Goal: Information Seeking & Learning: Learn about a topic

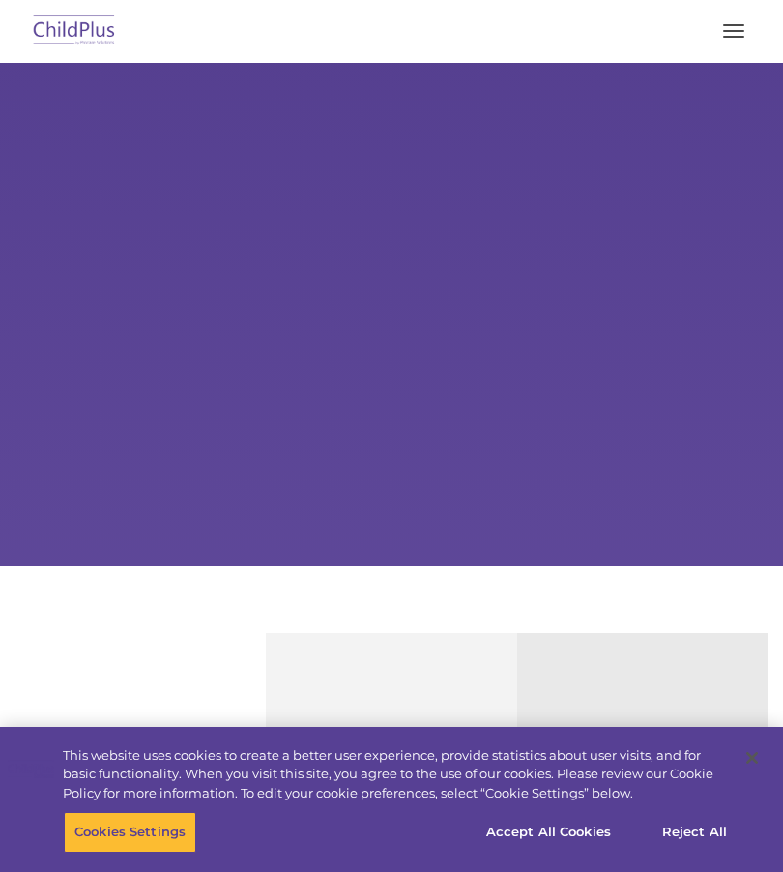
select select "MEDIUM"
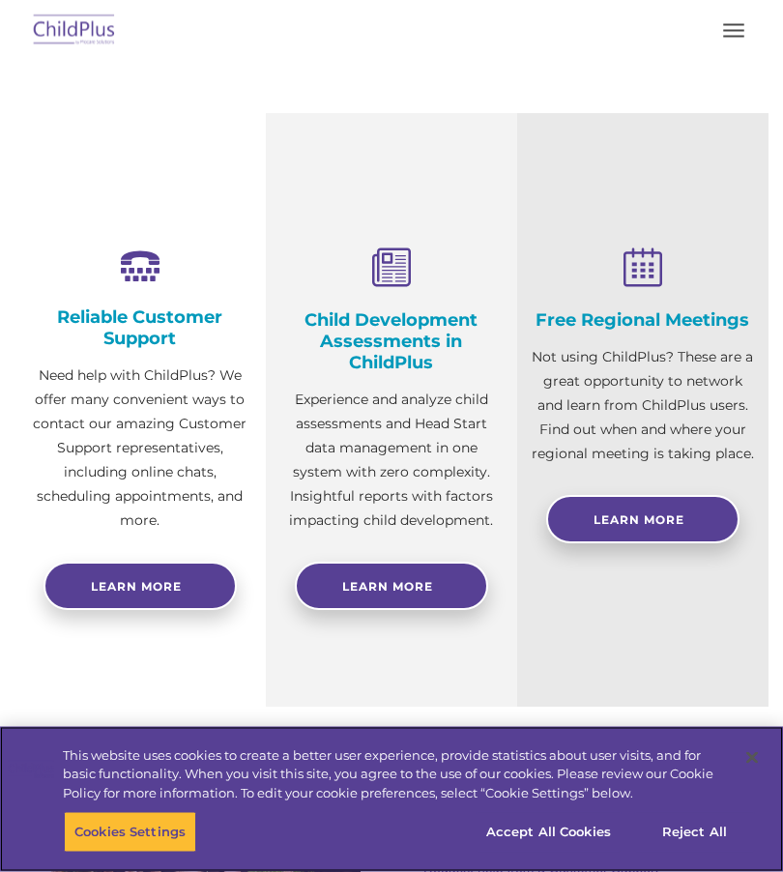
scroll to position [520, 0]
click at [551, 853] on button "Accept All Cookies" at bounding box center [549, 832] width 146 height 41
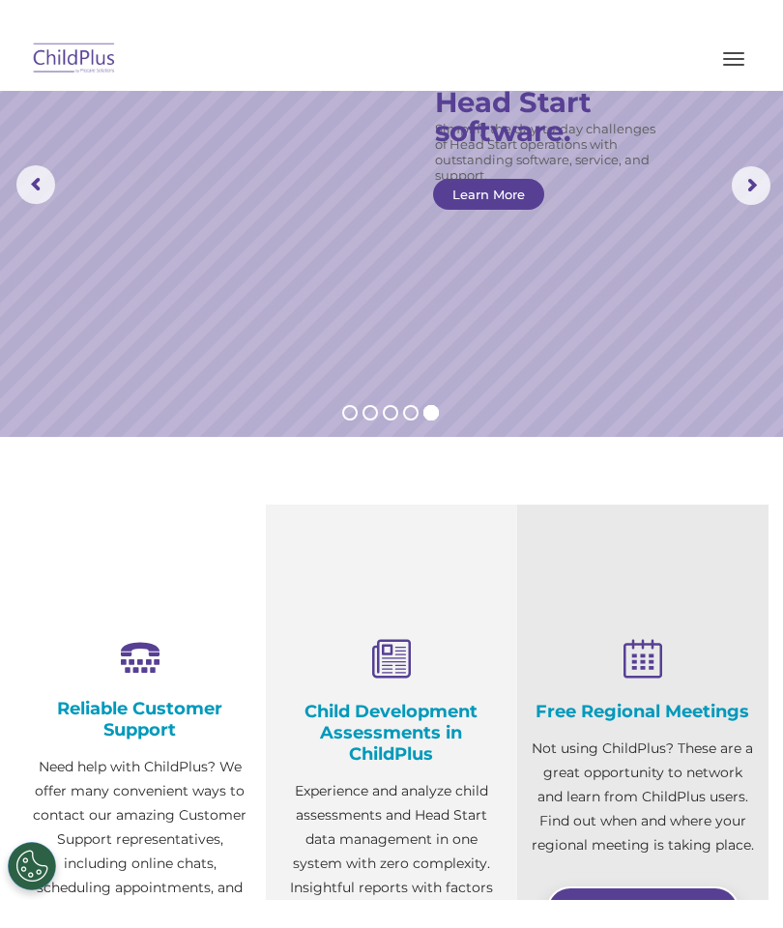
scroll to position [0, 0]
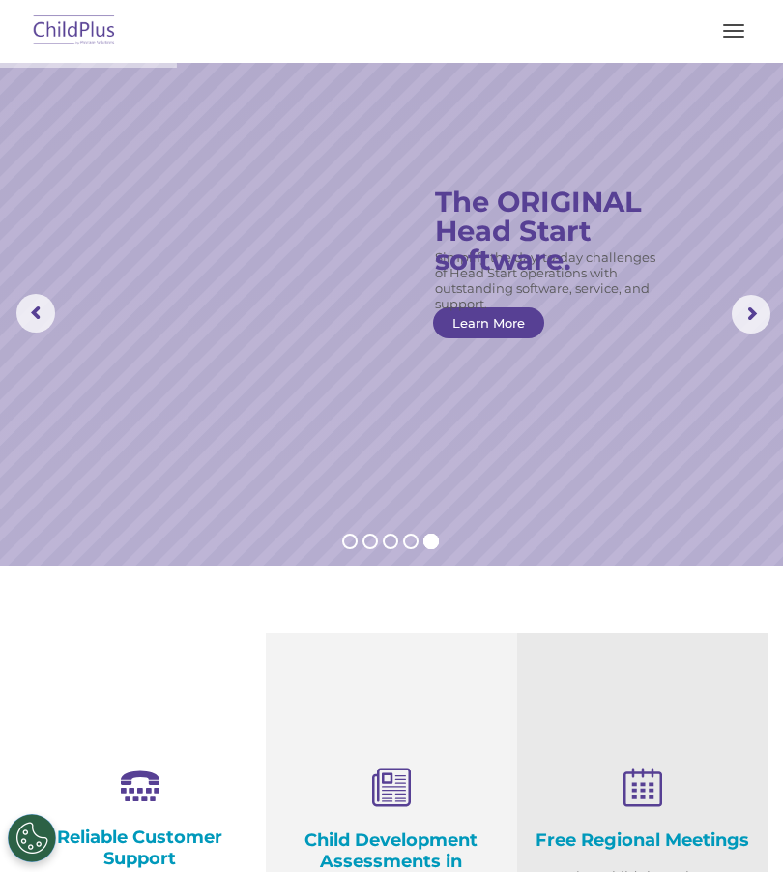
click at [724, 28] on button "button" at bounding box center [734, 30] width 41 height 31
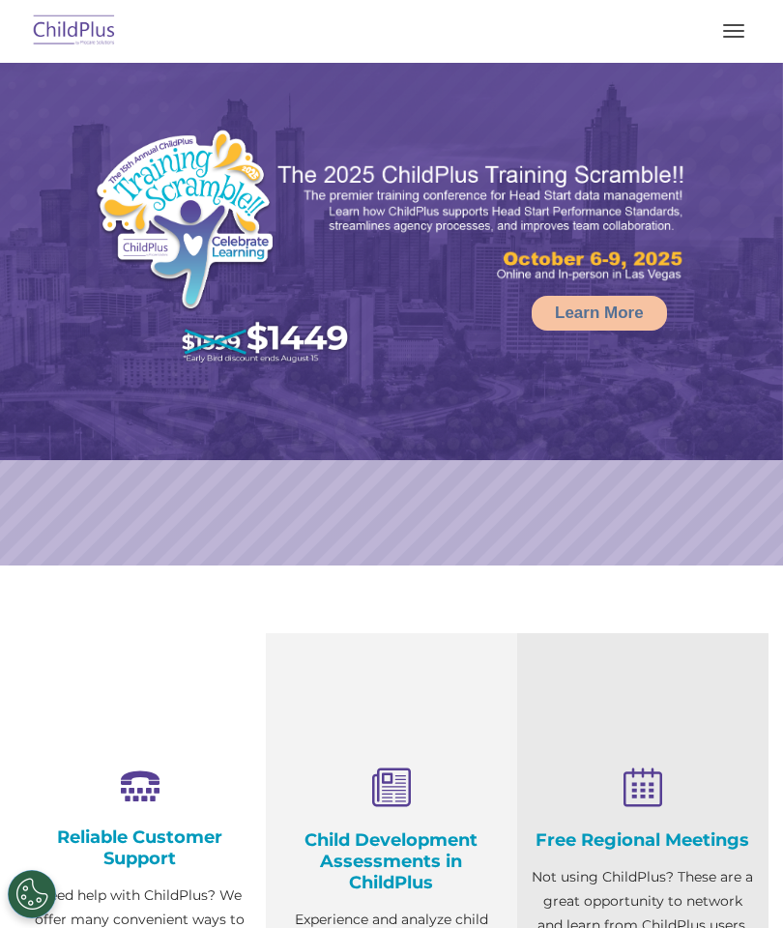
select select "MEDIUM"
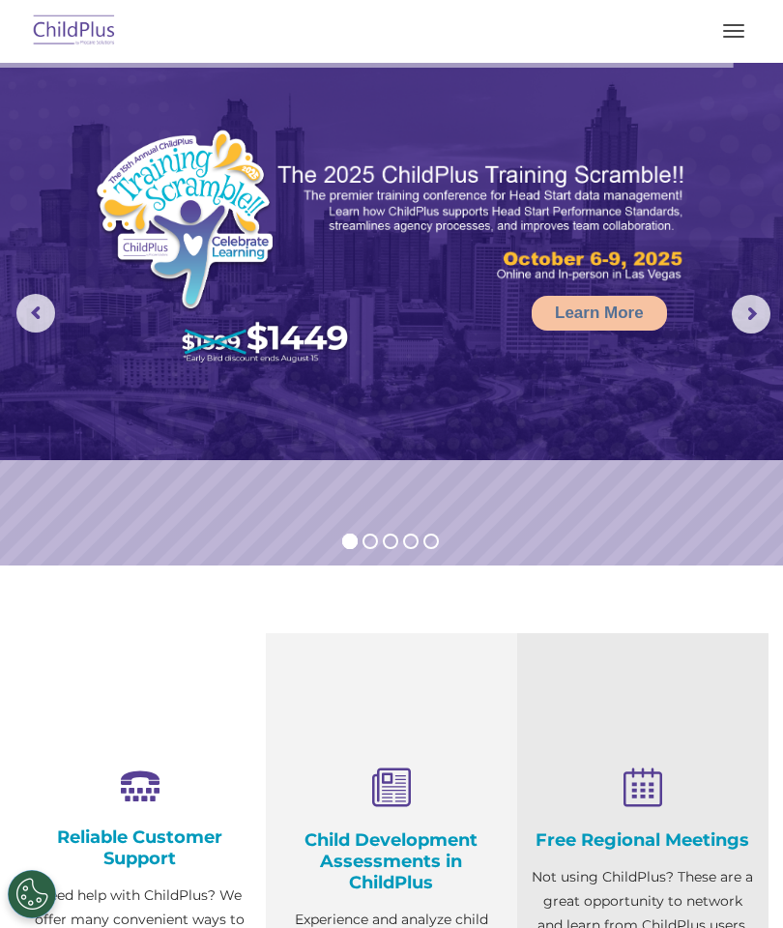
click at [738, 323] on rs-arrow at bounding box center [751, 314] width 39 height 39
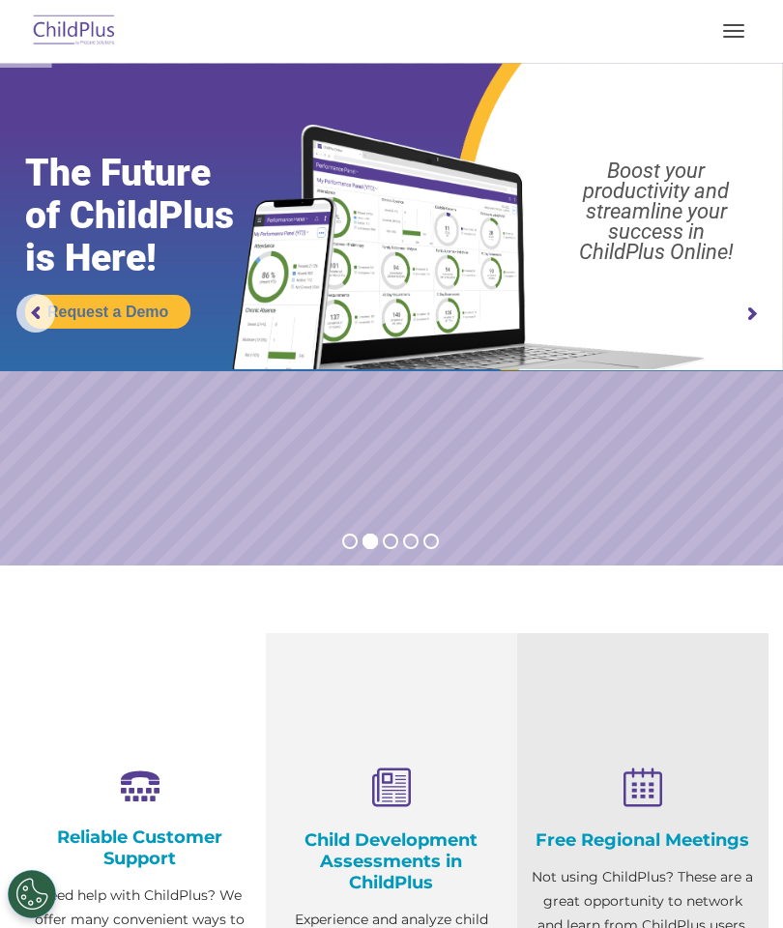
click at [751, 311] on rs-arrow at bounding box center [751, 314] width 39 height 39
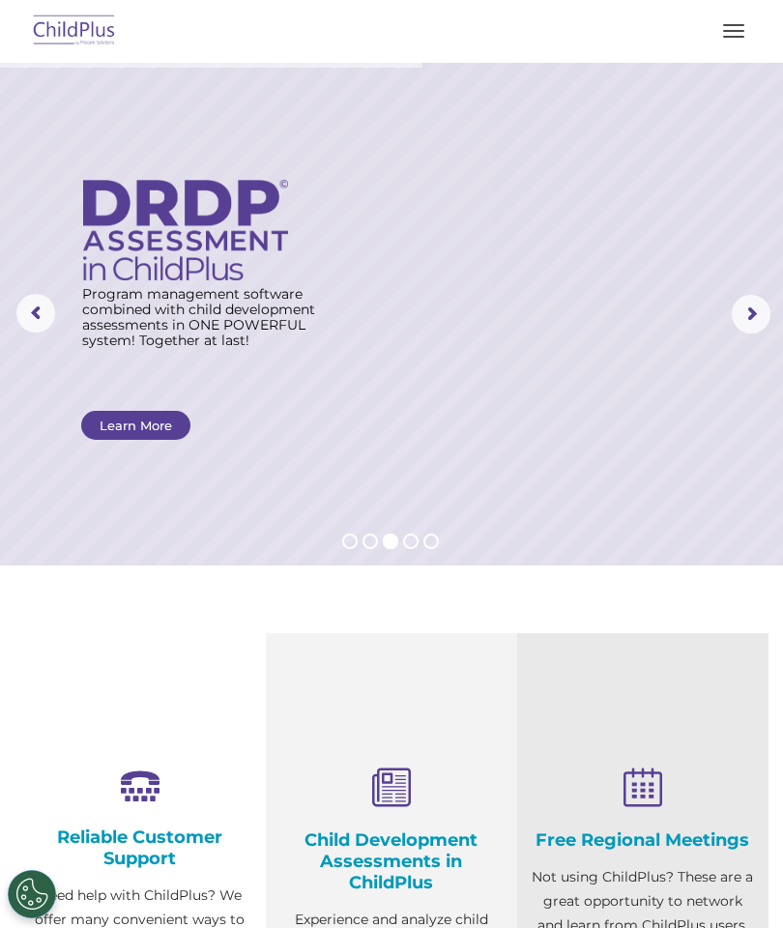
click at [379, 26] on div at bounding box center [392, 31] width 706 height 46
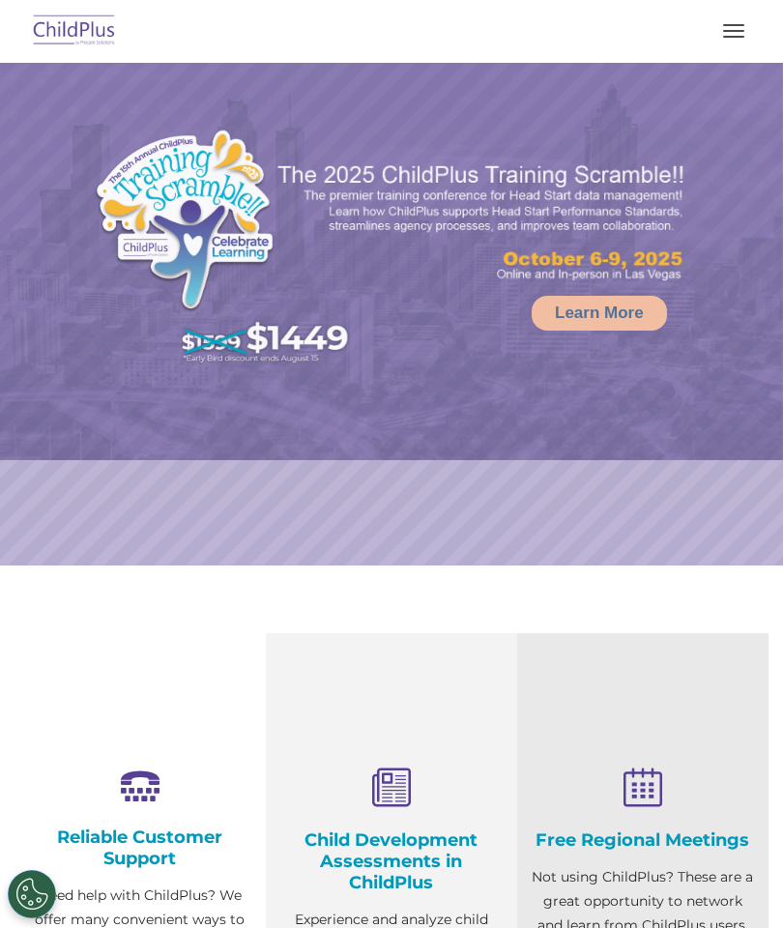
select select "MEDIUM"
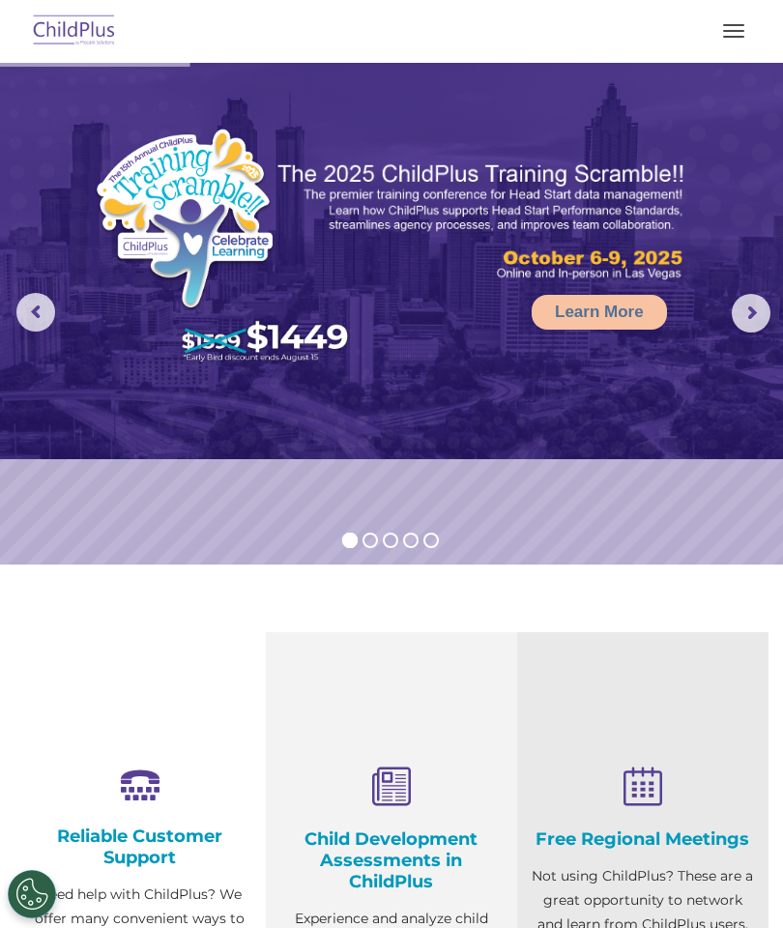
scroll to position [15, 0]
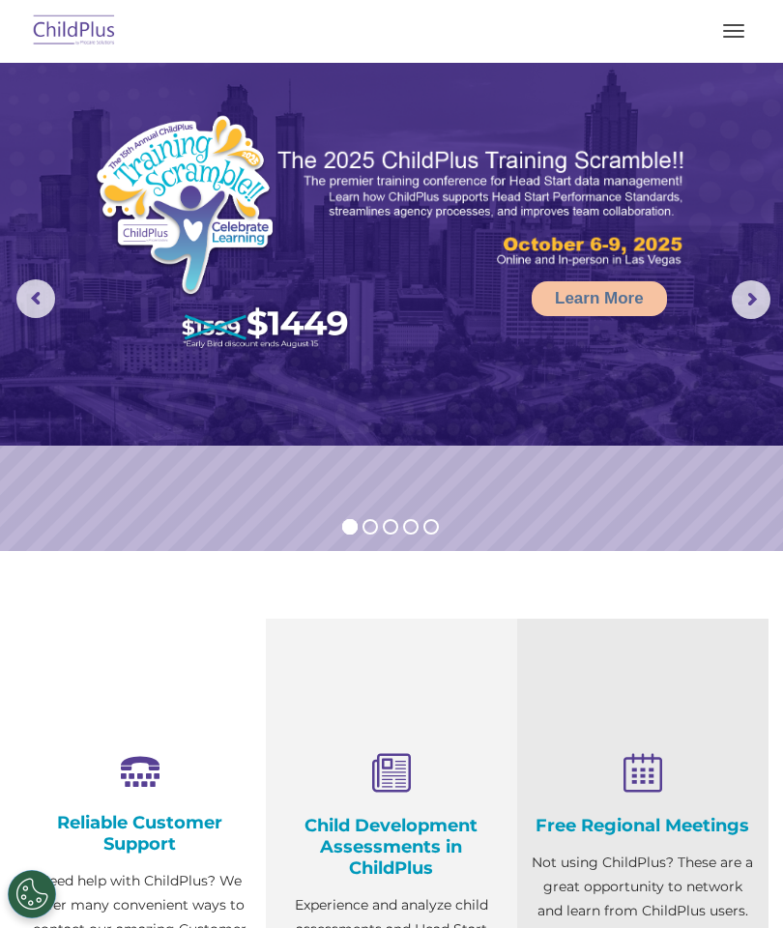
click at [733, 23] on button "button" at bounding box center [734, 30] width 41 height 31
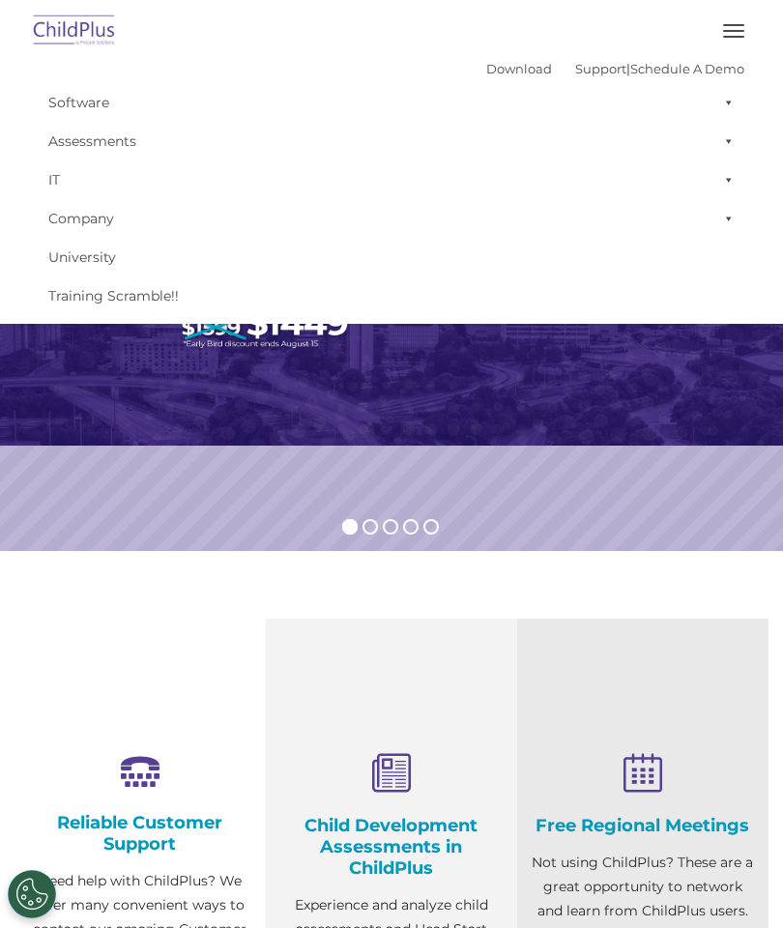
click at [87, 106] on link "Software" at bounding box center [392, 102] width 706 height 39
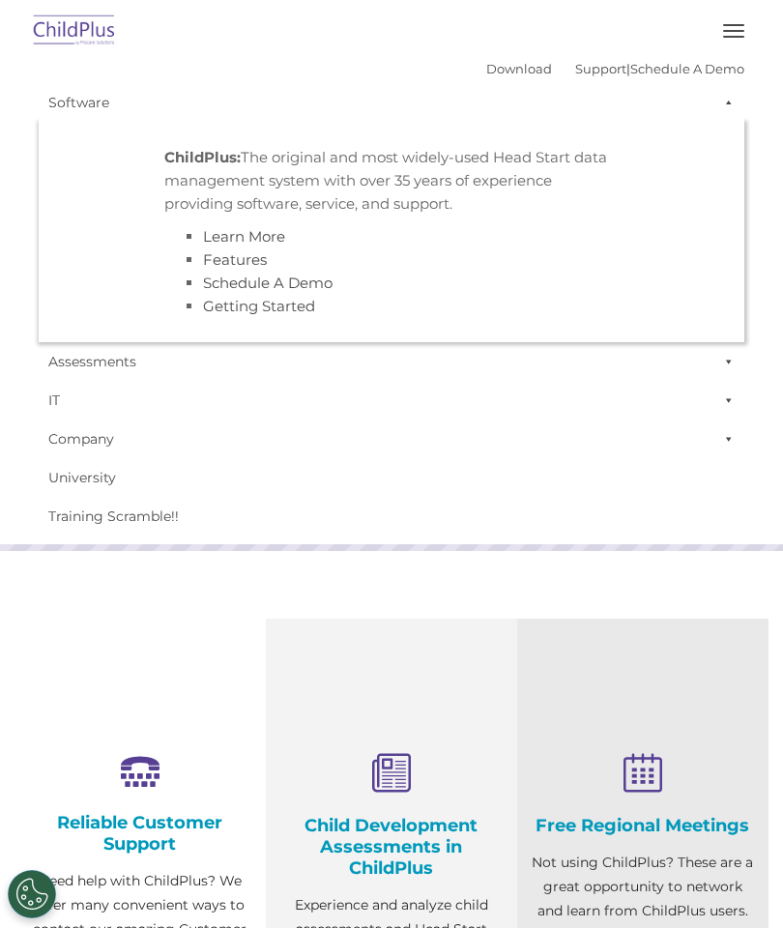
scroll to position [0, 0]
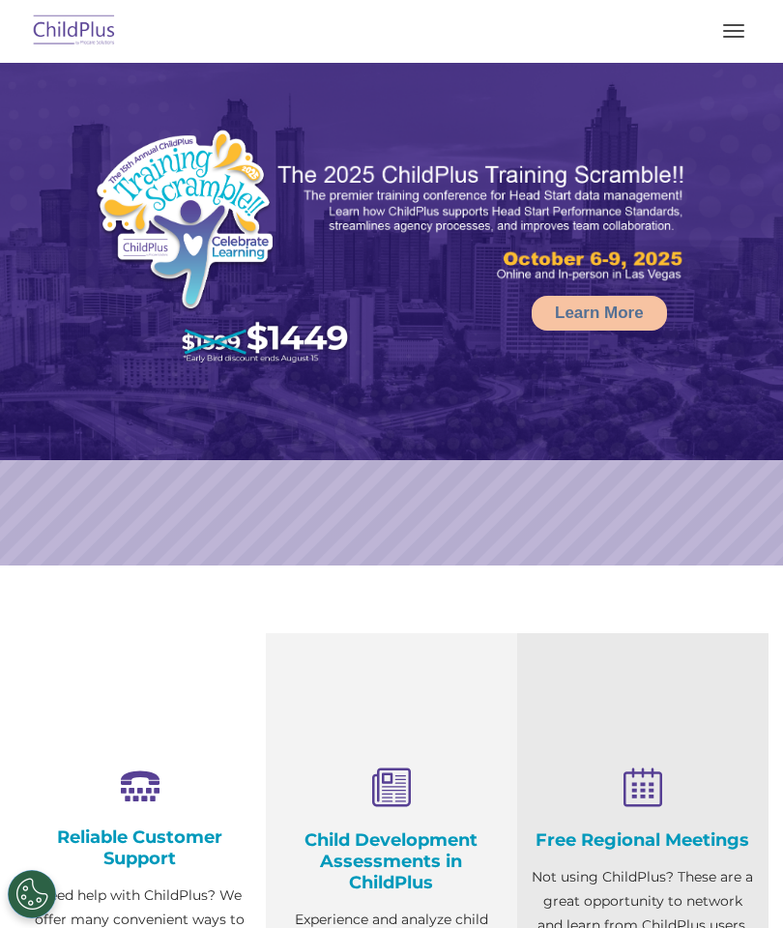
select select "MEDIUM"
